Goal: Find specific page/section: Find specific page/section

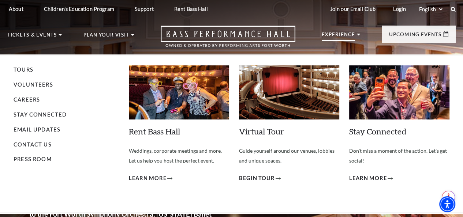
click at [355, 37] on p "Experience" at bounding box center [339, 36] width 34 height 9
click at [23, 88] on link "Volunteers" at bounding box center [34, 85] width 40 height 6
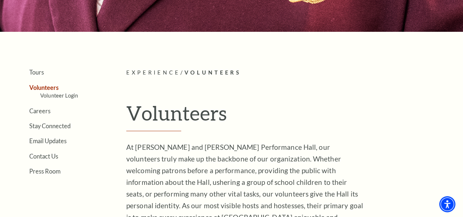
scroll to position [146, 0]
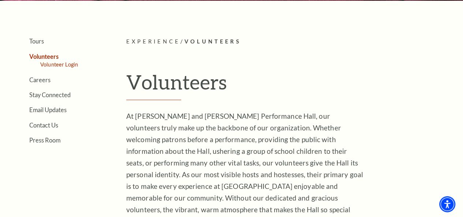
click at [56, 68] on link "Volunteer Login" at bounding box center [59, 64] width 38 height 6
